Goal: Task Accomplishment & Management: Use online tool/utility

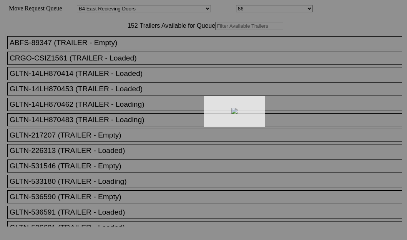
select select "527"
select select "8142"
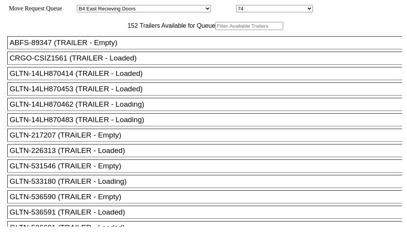
click at [215, 30] on input "text" at bounding box center [249, 26] width 68 height 8
paste input "HGIU647156"
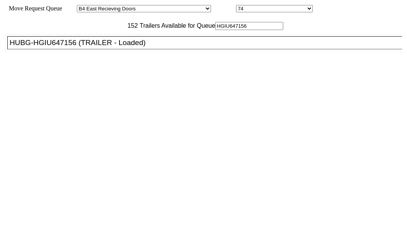
type input "HGIU647156"
click at [62, 47] on div "HUBG-HGIU647156 (TRAILER - Loaded)" at bounding box center [208, 42] width 397 height 8
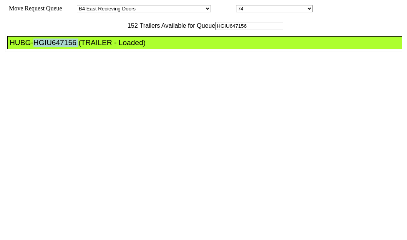
drag, startPoint x: 62, startPoint y: 72, endPoint x: 173, endPoint y: 82, distance: 111.6
click at [61, 47] on div "HUBG-HGIU647156 (TRAILER - Loaded)" at bounding box center [208, 42] width 397 height 8
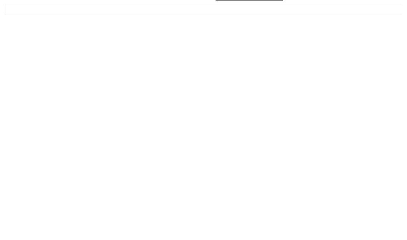
scroll to position [31, 0]
